Goal: Transaction & Acquisition: Purchase product/service

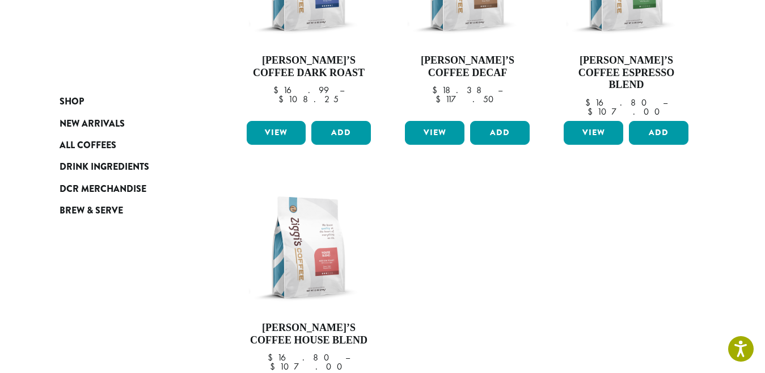
scroll to position [276, 0]
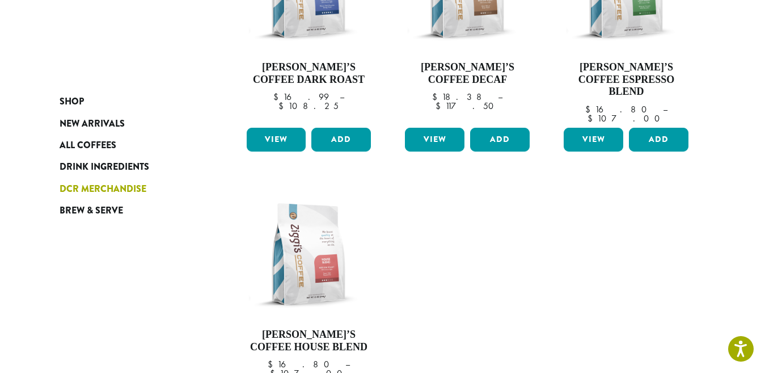
click at [115, 188] on span "DCR Merchandise" at bounding box center [103, 189] width 87 height 14
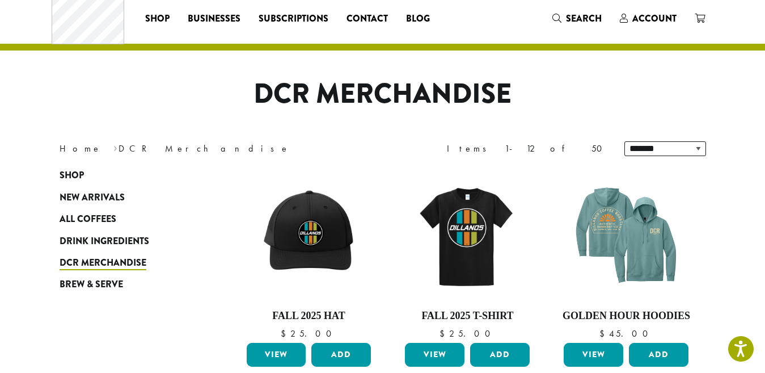
scroll to position [27, 0]
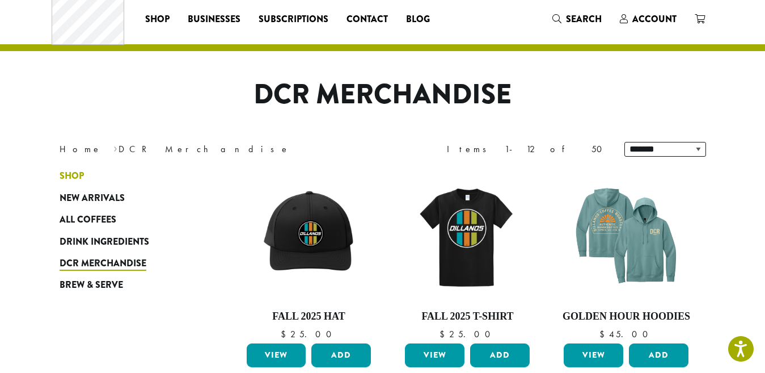
click at [70, 181] on span "Shop" at bounding box center [72, 176] width 24 height 14
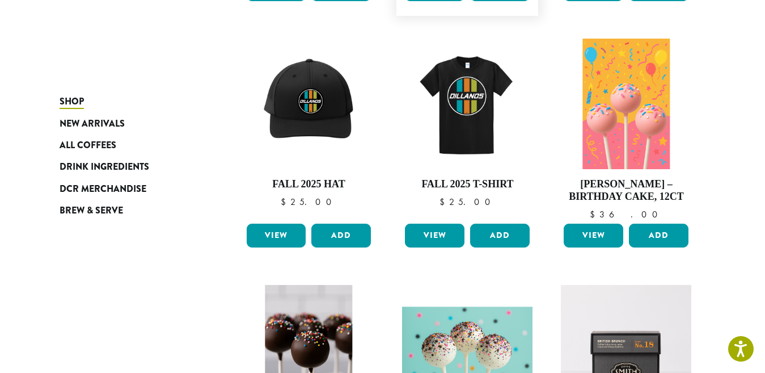
scroll to position [405, 0]
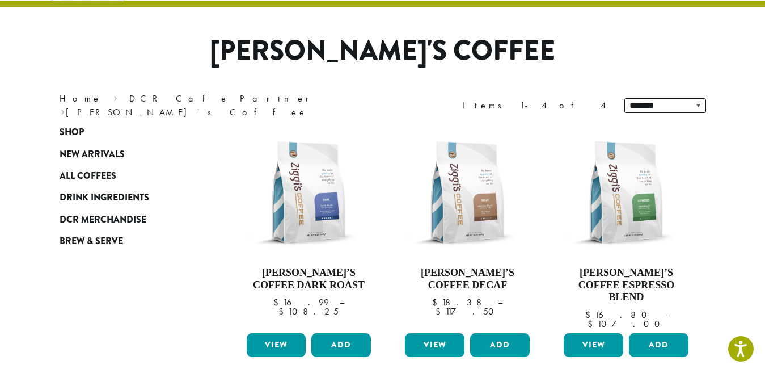
scroll to position [70, 0]
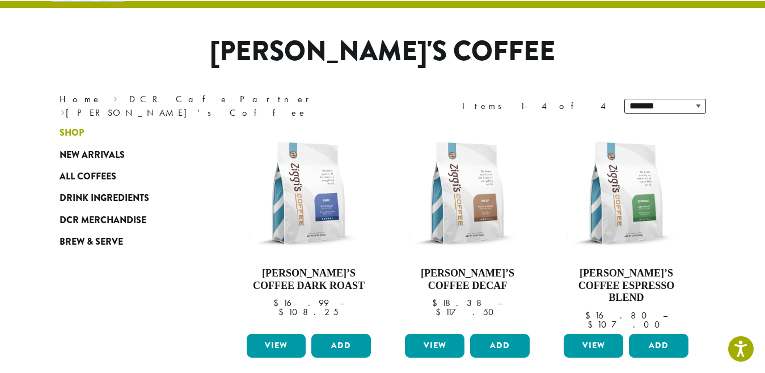
click at [82, 129] on span "Shop" at bounding box center [72, 133] width 24 height 14
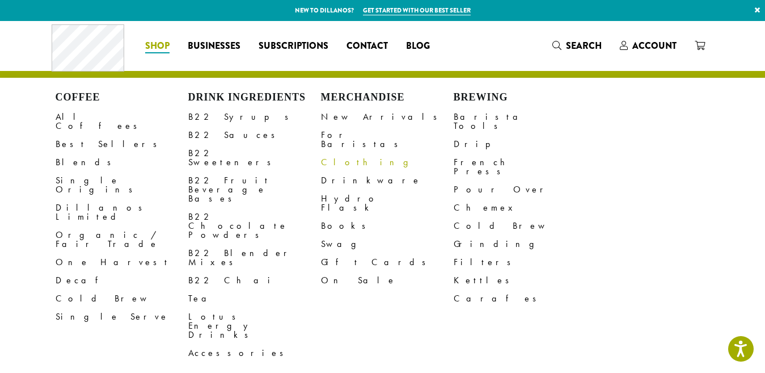
click at [327, 153] on link "Clothing" at bounding box center [387, 162] width 133 height 18
